Goal: Task Accomplishment & Management: Manage account settings

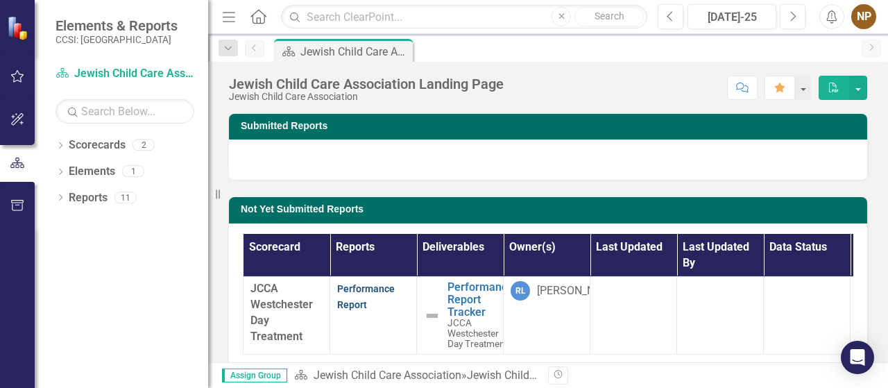
click at [343, 310] on link "Performance Report" at bounding box center [366, 296] width 58 height 27
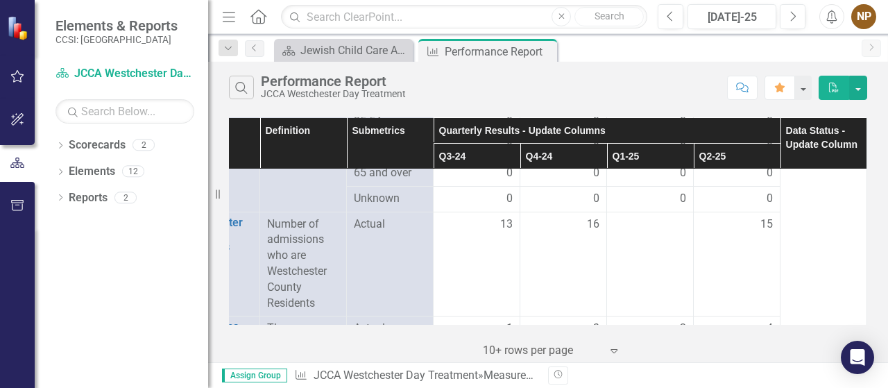
scroll to position [1036, 66]
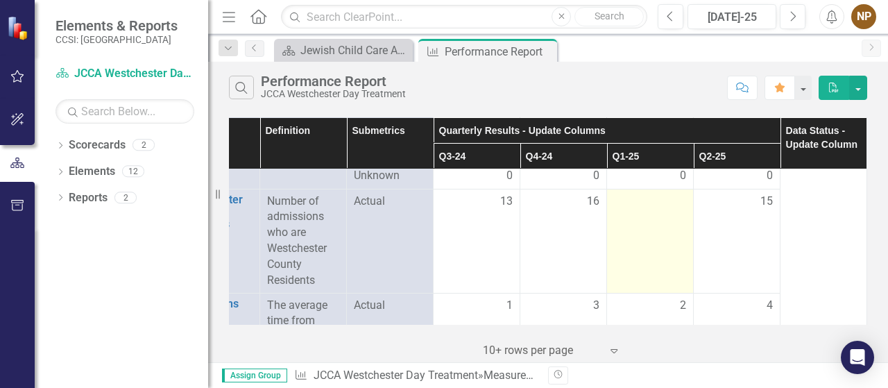
click at [628, 222] on td at bounding box center [650, 241] width 87 height 104
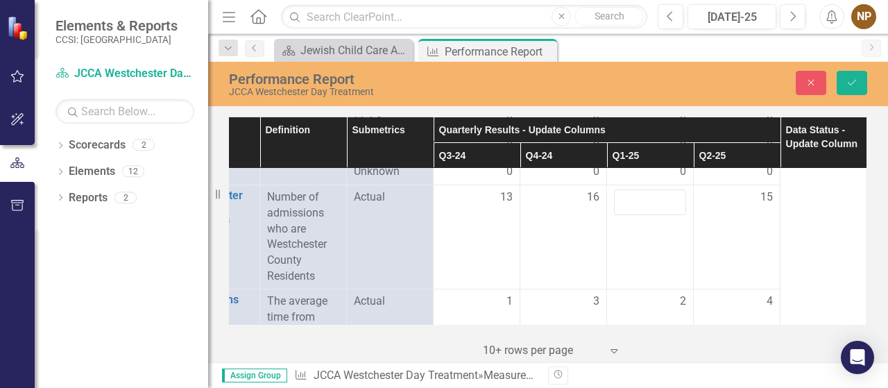
scroll to position [1050, 66]
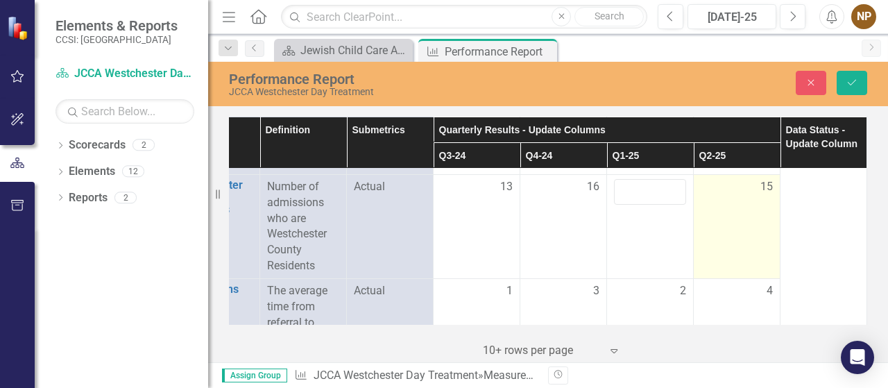
click at [696, 256] on td "15" at bounding box center [737, 226] width 87 height 104
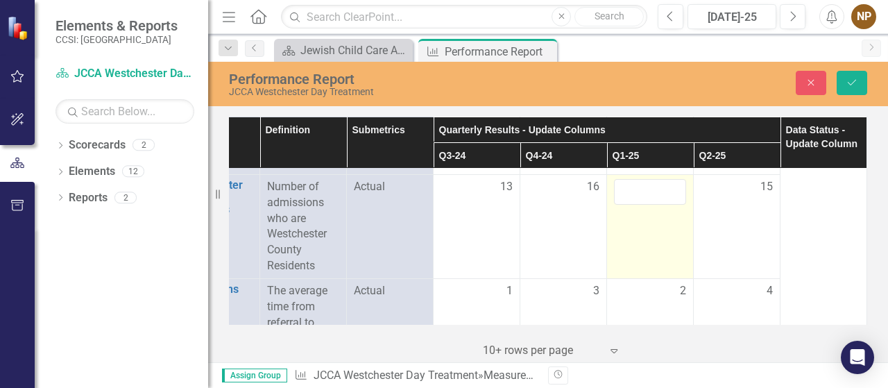
click at [635, 252] on td at bounding box center [650, 226] width 87 height 104
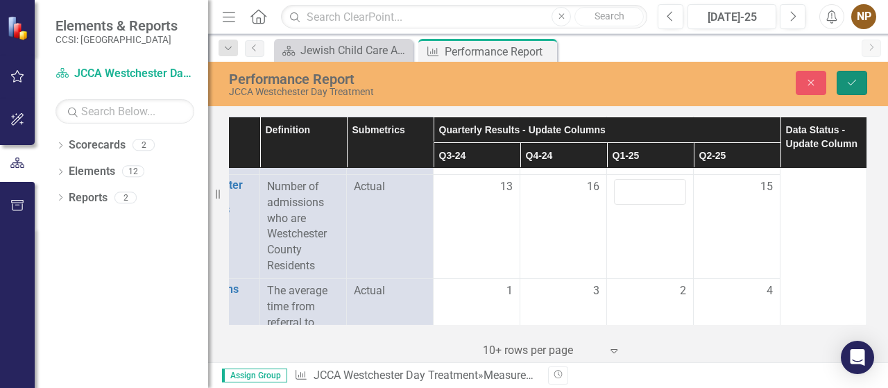
click at [852, 80] on icon "Save" at bounding box center [851, 83] width 12 height 10
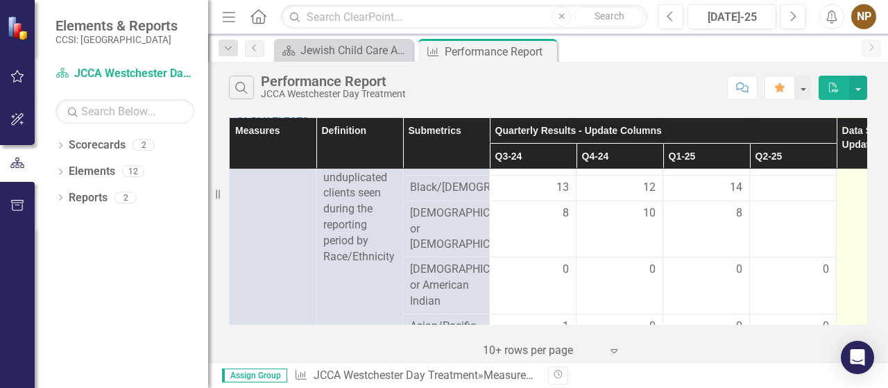
scroll to position [415, 0]
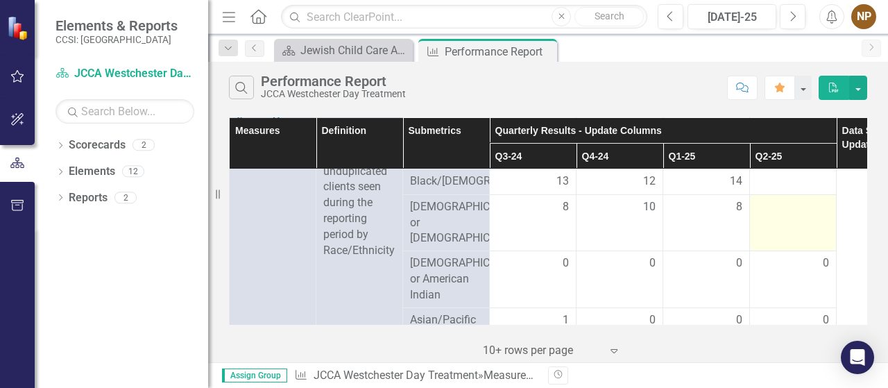
click at [803, 216] on div at bounding box center [793, 207] width 72 height 17
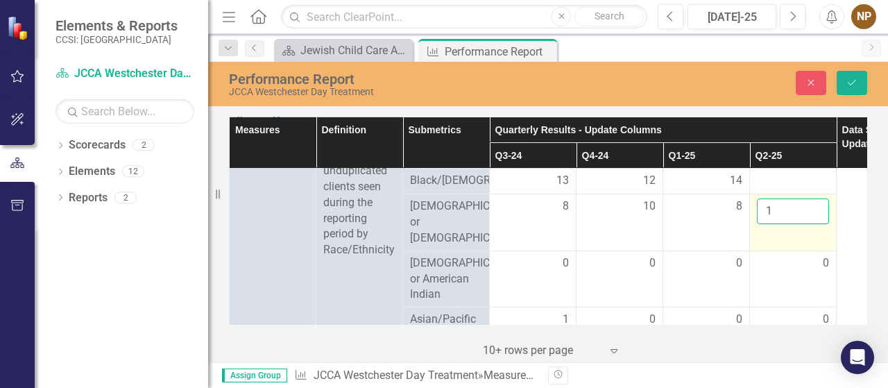
type input "1"
click at [813, 216] on input "1" at bounding box center [793, 211] width 72 height 26
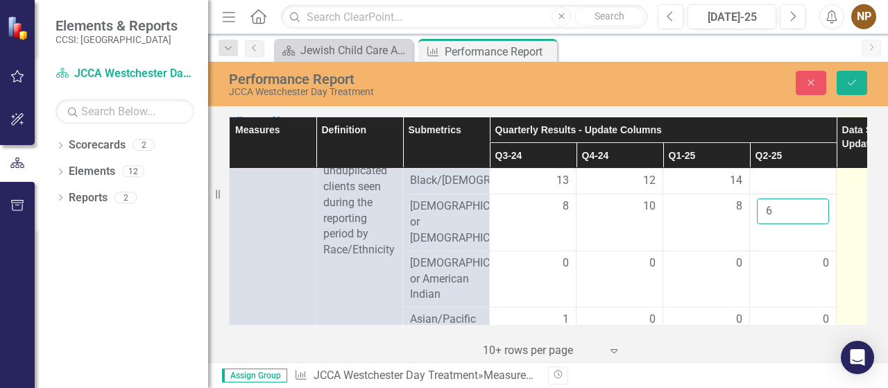
type input "6"
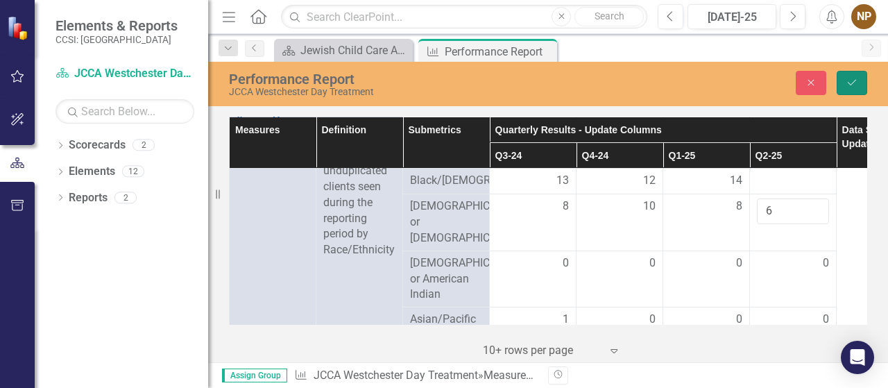
click at [849, 78] on icon "Save" at bounding box center [851, 83] width 12 height 10
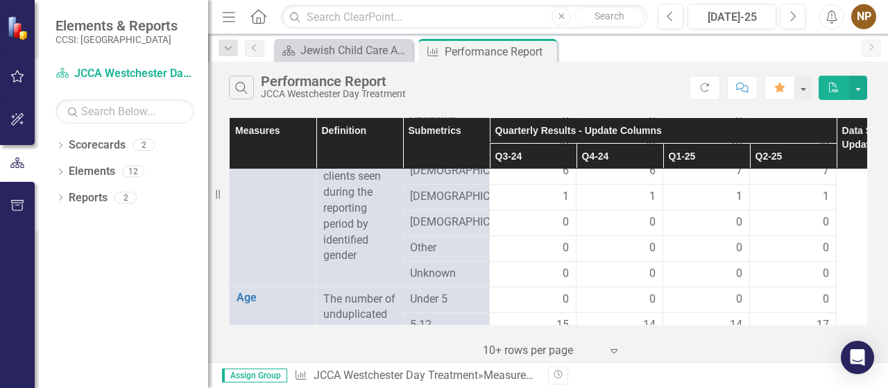
scroll to position [711, 0]
